Goal: Find specific page/section: Find specific page/section

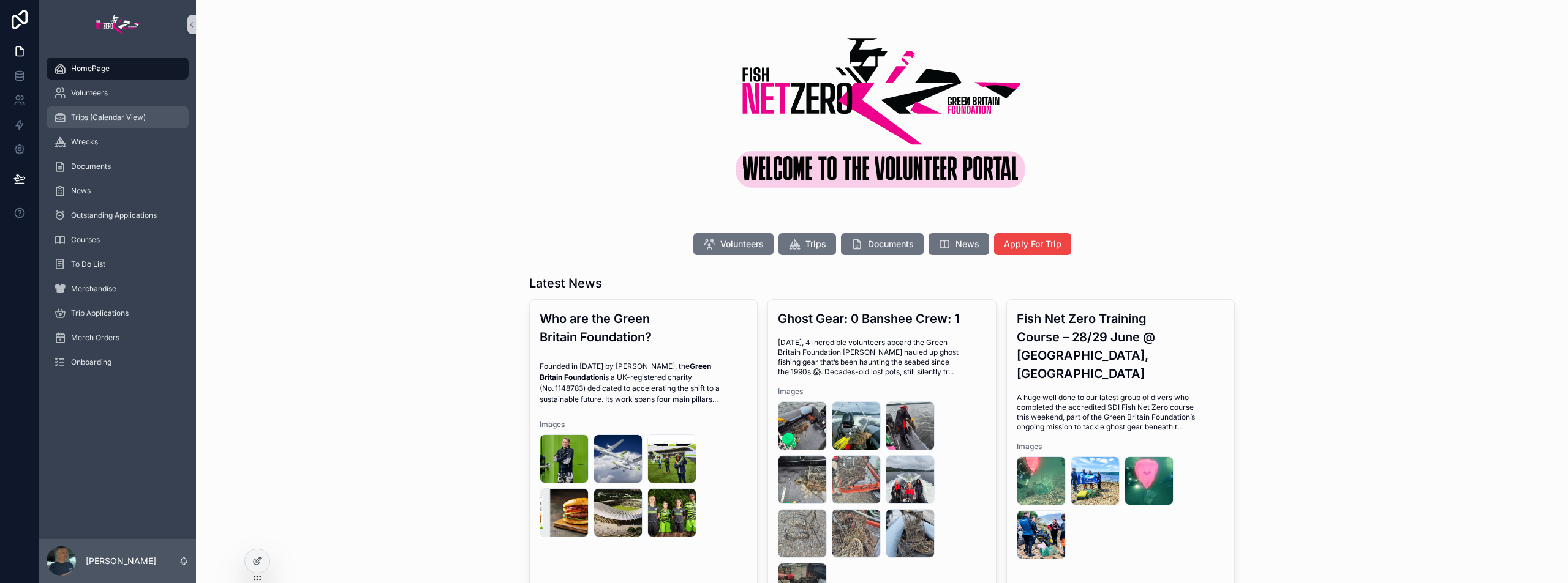
click at [86, 114] on span "Trips (Calendar View)" at bounding box center [109, 117] width 75 height 10
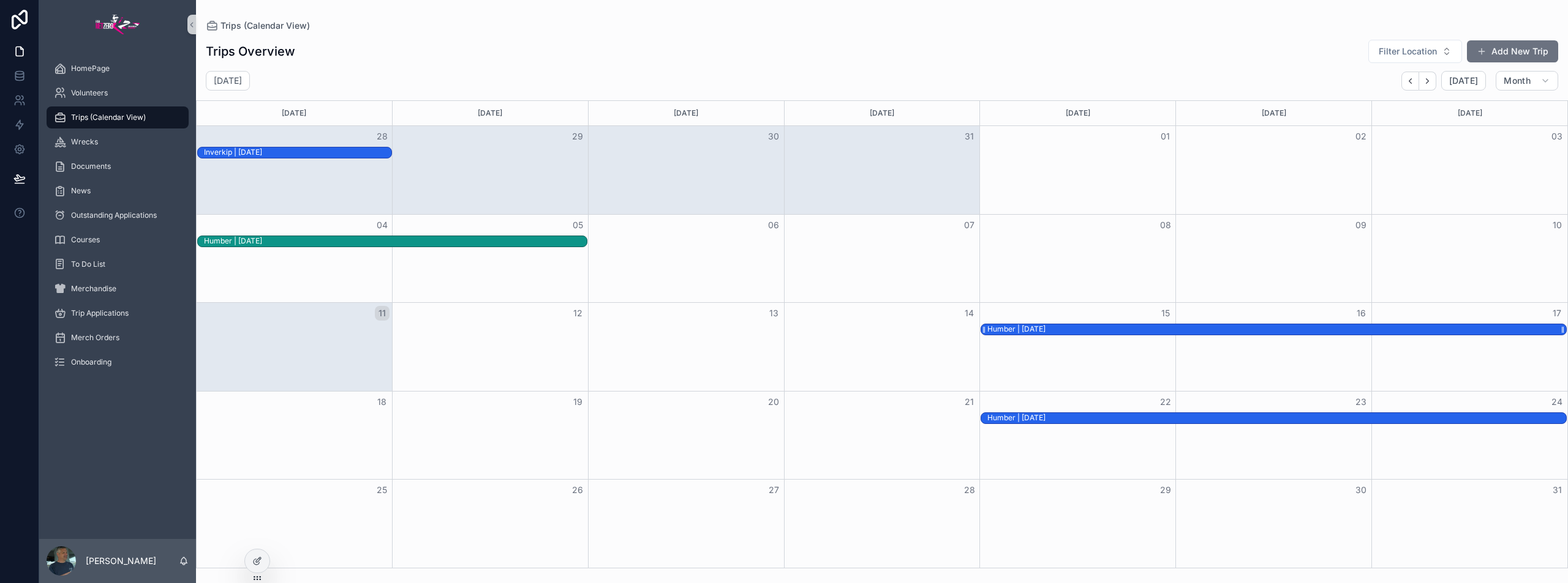
click at [1080, 333] on div "Humber | [DATE]" at bounding box center [1276, 329] width 578 height 11
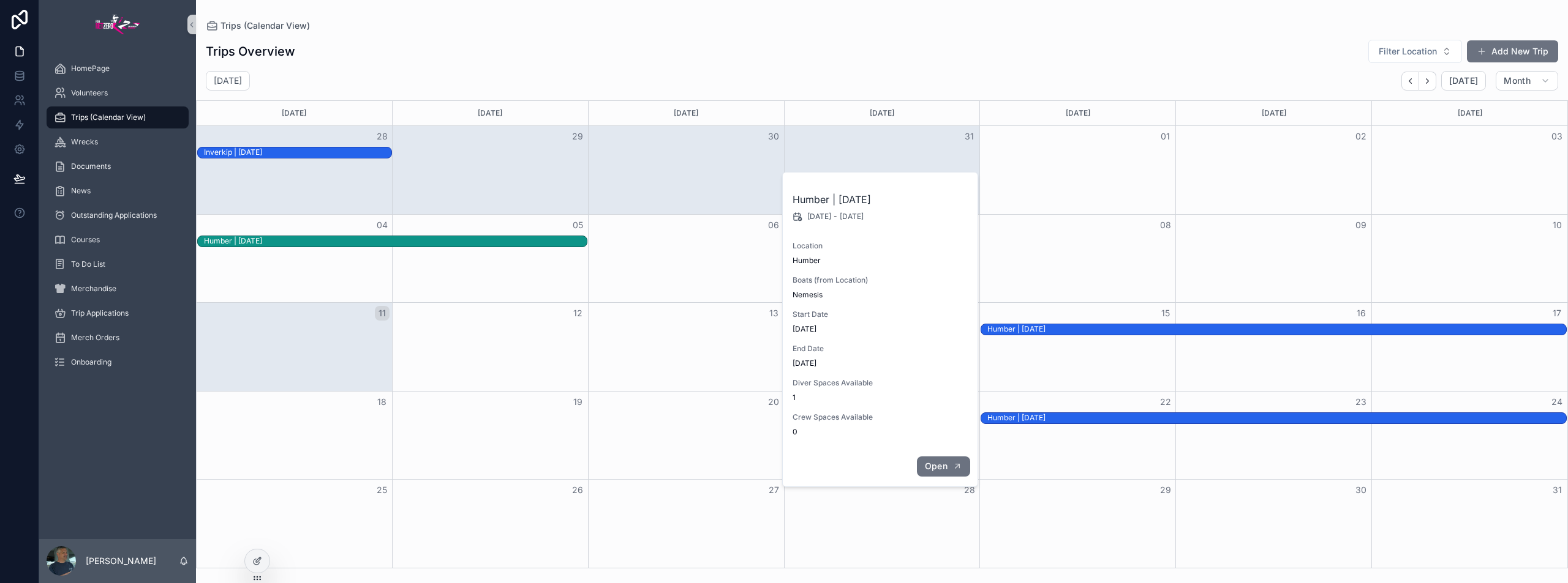
click at [947, 468] on button "Open" at bounding box center [943, 466] width 53 height 20
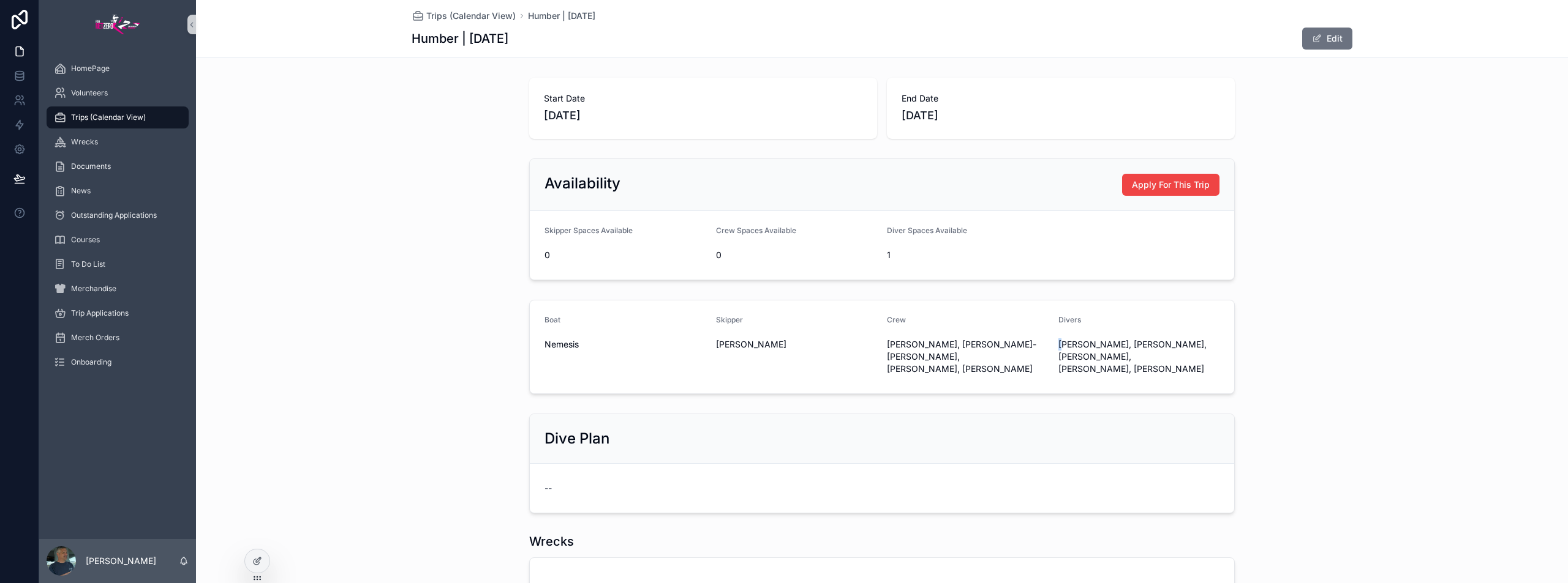
click at [1058, 345] on span "[PERSON_NAME], [PERSON_NAME], [PERSON_NAME], [PERSON_NAME], [PERSON_NAME]" at bounding box center [1139, 356] width 162 height 37
drag, startPoint x: 1053, startPoint y: 342, endPoint x: 1080, endPoint y: 351, distance: 28.5
click at [1092, 345] on span "[PERSON_NAME], [PERSON_NAME], [PERSON_NAME], [PERSON_NAME], [PERSON_NAME]" at bounding box center [1139, 356] width 162 height 37
copy span "Dai Evans"
click at [1326, 35] on button "Edit" at bounding box center [1327, 38] width 51 height 22
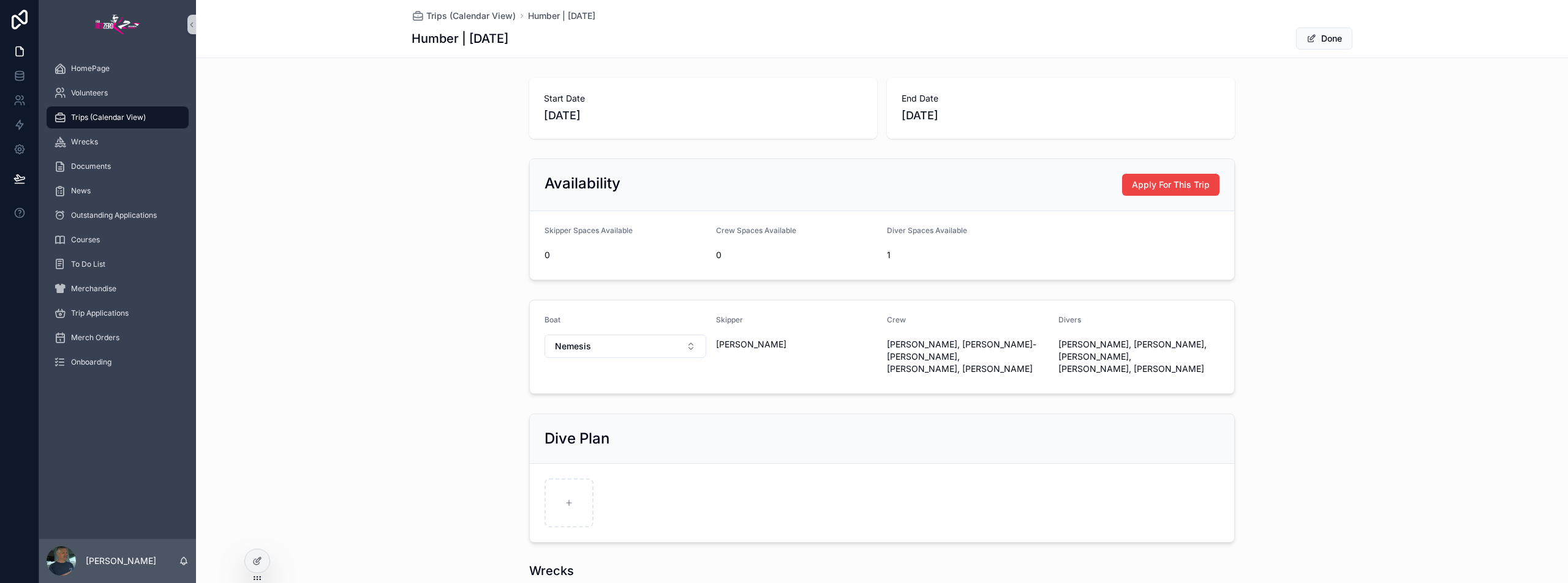
click at [968, 352] on span "[PERSON_NAME], [PERSON_NAME]-[PERSON_NAME], [PERSON_NAME], [PERSON_NAME]" at bounding box center [968, 356] width 162 height 37
click at [967, 357] on span "[PERSON_NAME], [PERSON_NAME]-[PERSON_NAME], [PERSON_NAME], [PERSON_NAME]" at bounding box center [968, 356] width 162 height 37
